Goal: Task Accomplishment & Management: Manage account settings

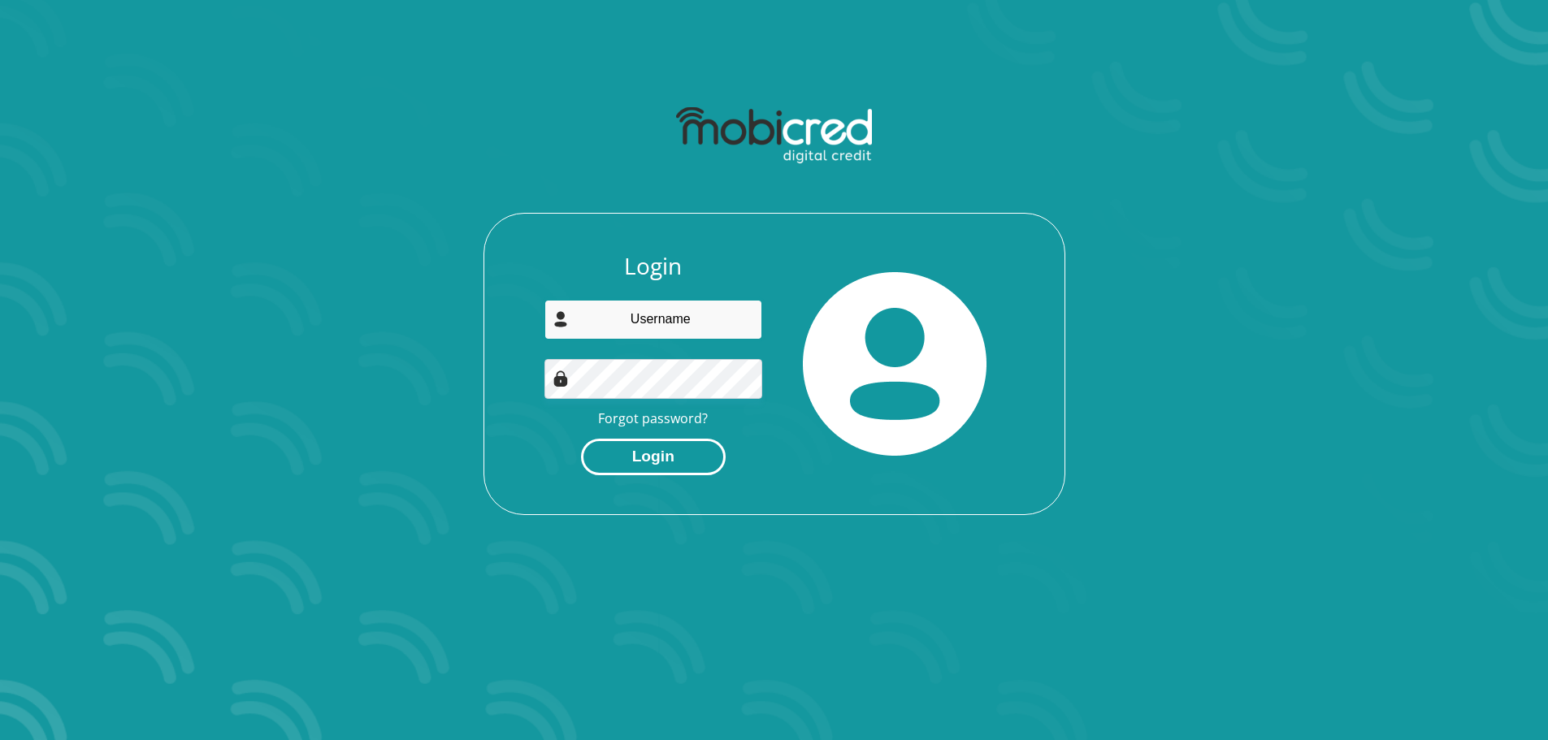
type input "[EMAIL_ADDRESS][DOMAIN_NAME]"
click at [639, 467] on button "Login" at bounding box center [653, 457] width 145 height 37
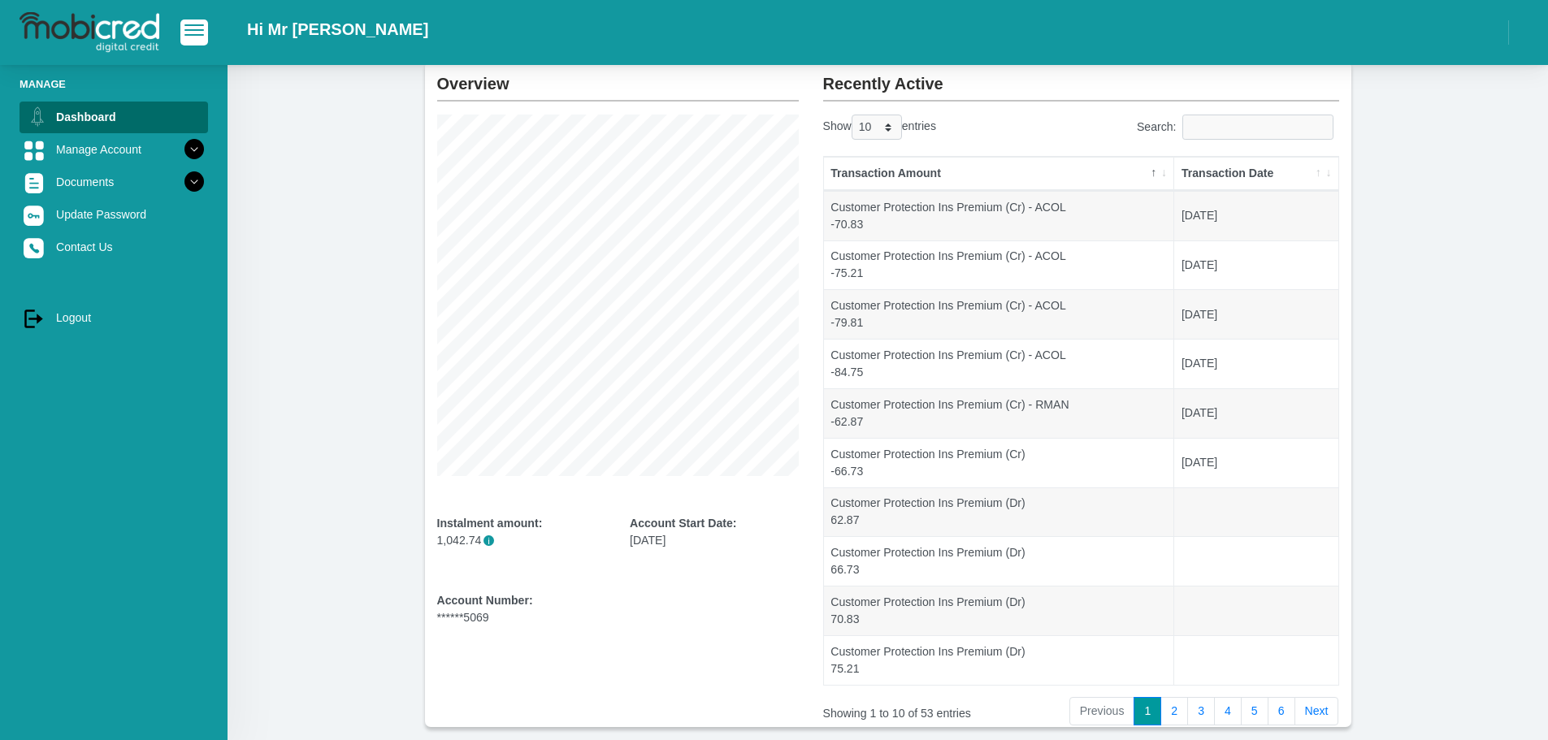
scroll to position [176, 0]
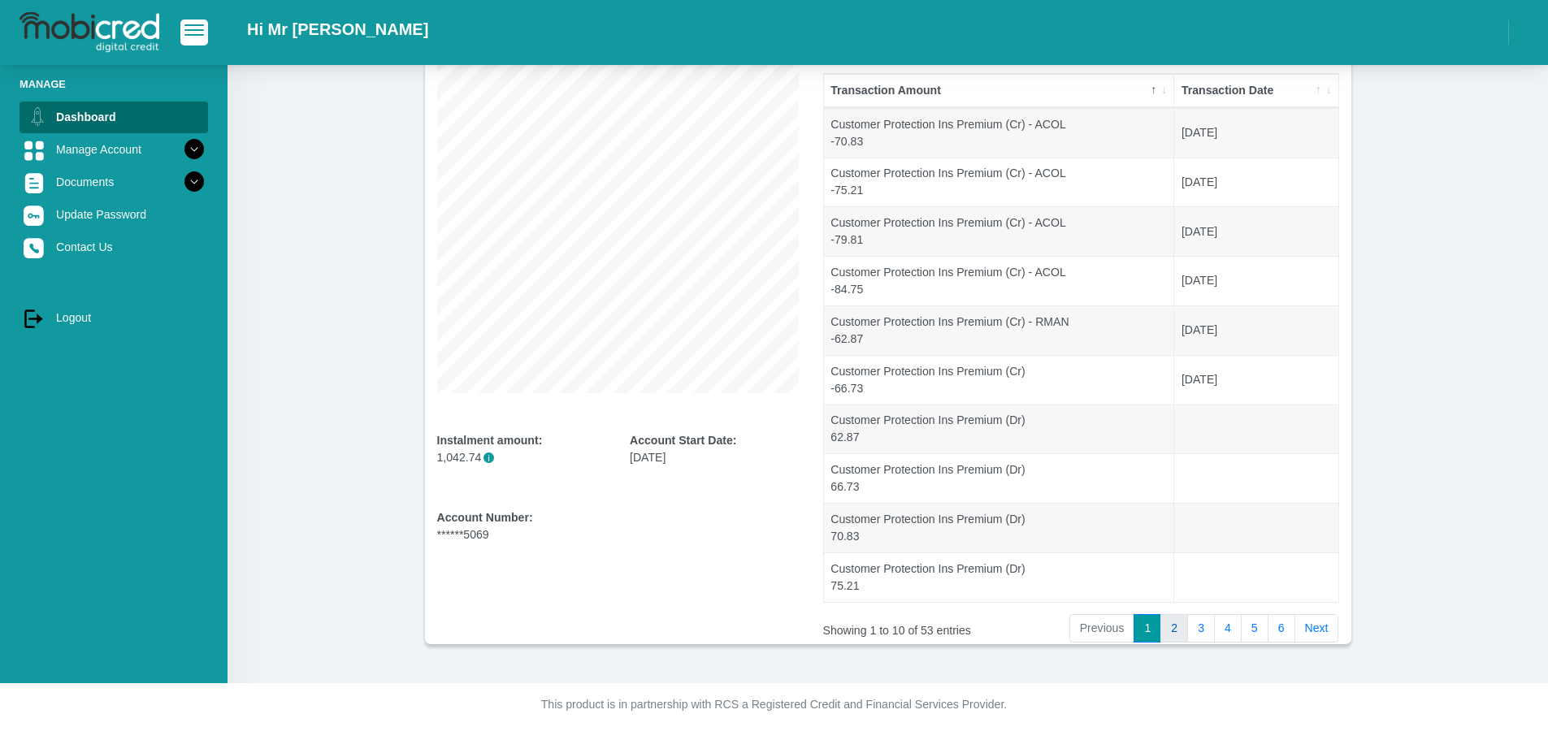
click at [1167, 632] on link "2" at bounding box center [1174, 628] width 28 height 29
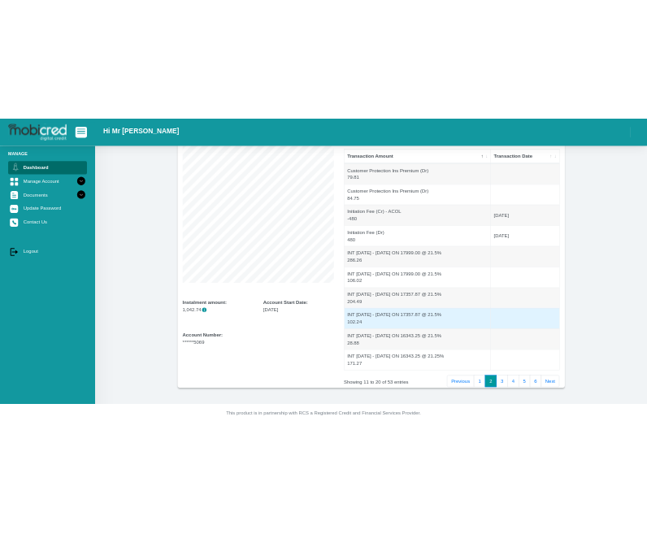
scroll to position [14, 0]
